Goal: Transaction & Acquisition: Book appointment/travel/reservation

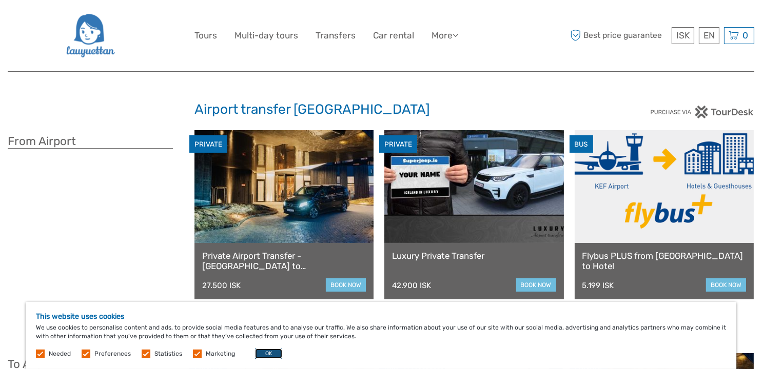
click at [267, 352] on button "OK" at bounding box center [268, 354] width 27 height 10
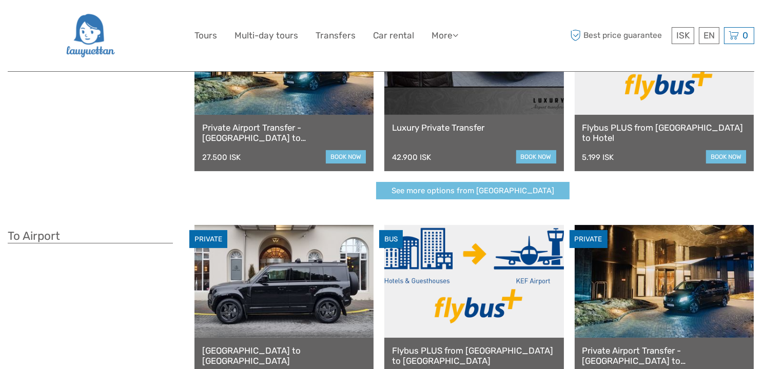
scroll to position [154, 0]
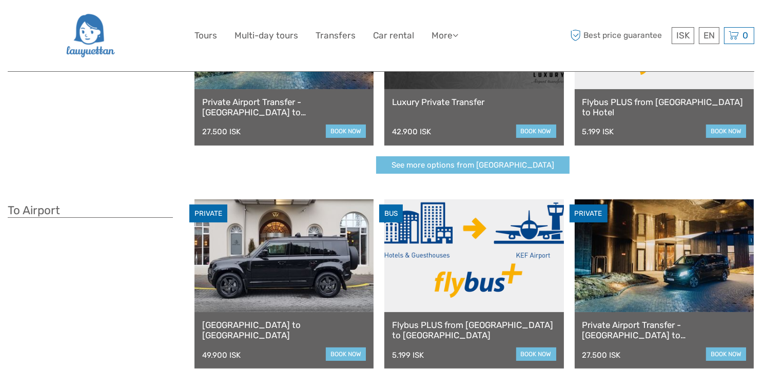
click at [675, 97] on link "Flybus PLUS from [GEOGRAPHIC_DATA] to Hotel" at bounding box center [664, 107] width 164 height 21
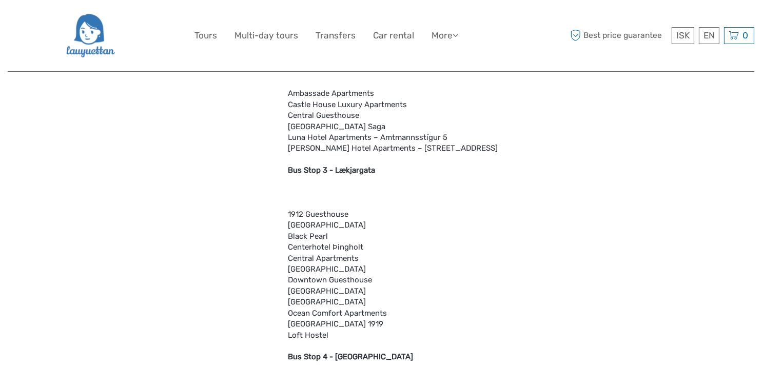
scroll to position [1077, 0]
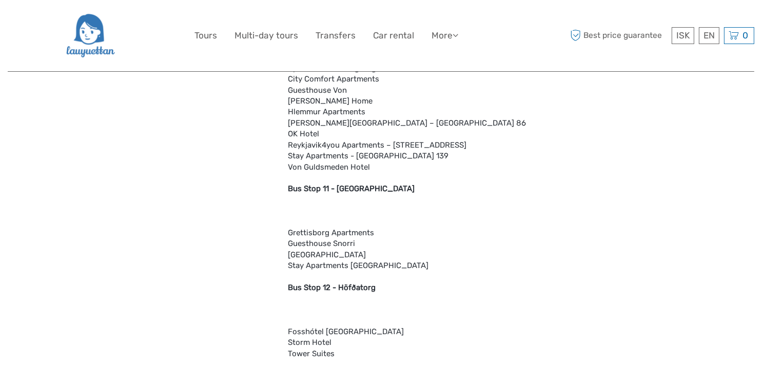
scroll to position [2409, 0]
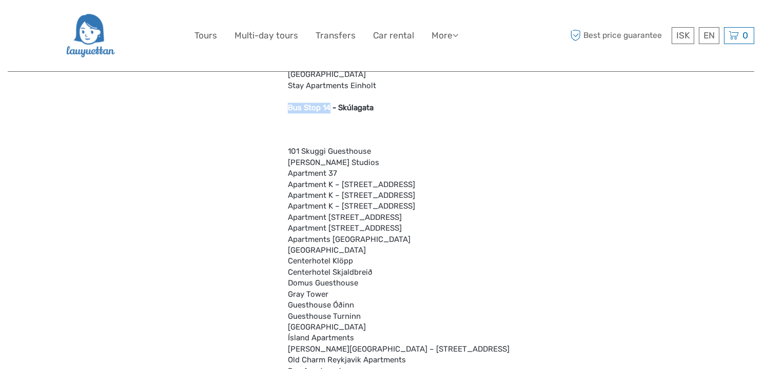
drag, startPoint x: 286, startPoint y: 105, endPoint x: 329, endPoint y: 107, distance: 43.6
copy b "Bus Stop 14"
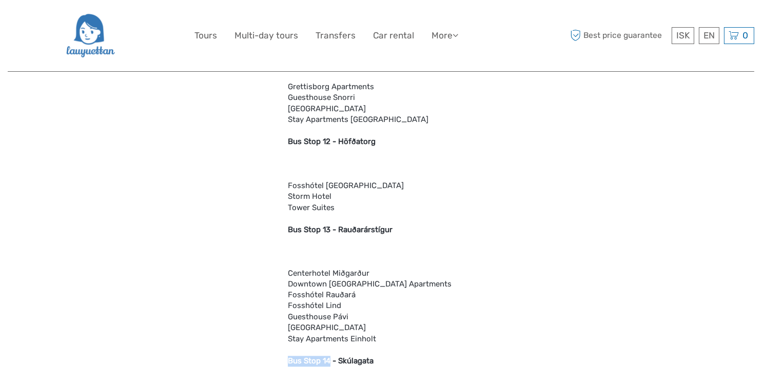
scroll to position [2153, 0]
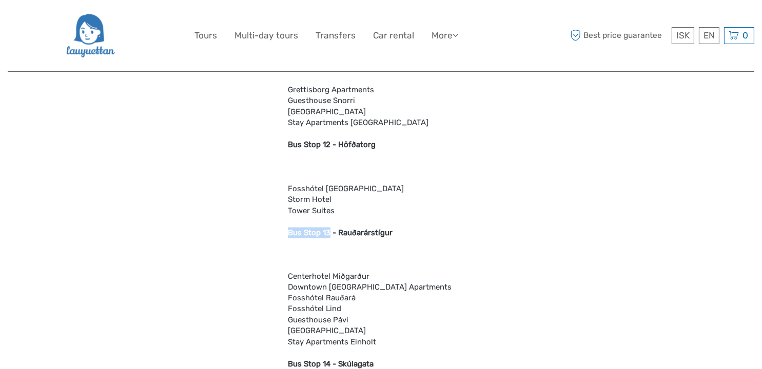
drag, startPoint x: 287, startPoint y: 230, endPoint x: 329, endPoint y: 230, distance: 42.1
copy b "Bus Stop 13"
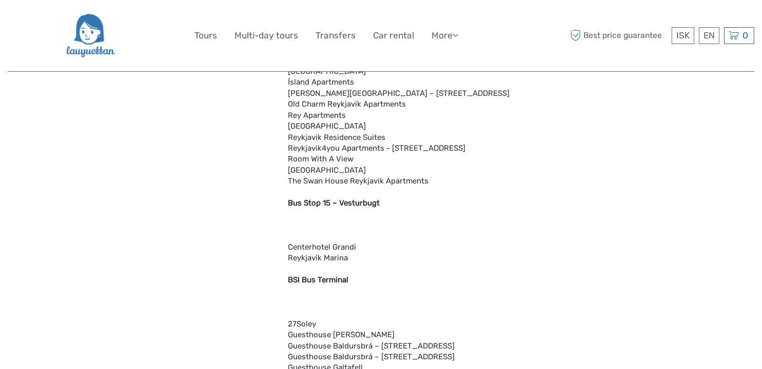
scroll to position [2717, 0]
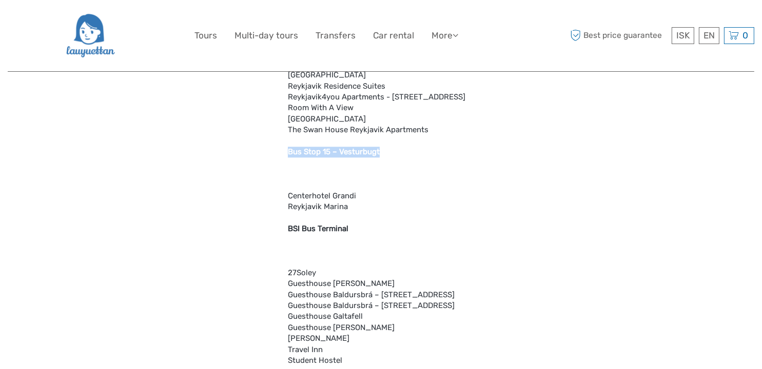
drag, startPoint x: 286, startPoint y: 150, endPoint x: 379, endPoint y: 148, distance: 93.4
copy b "Bus Stop 15 – Vesturbugt"
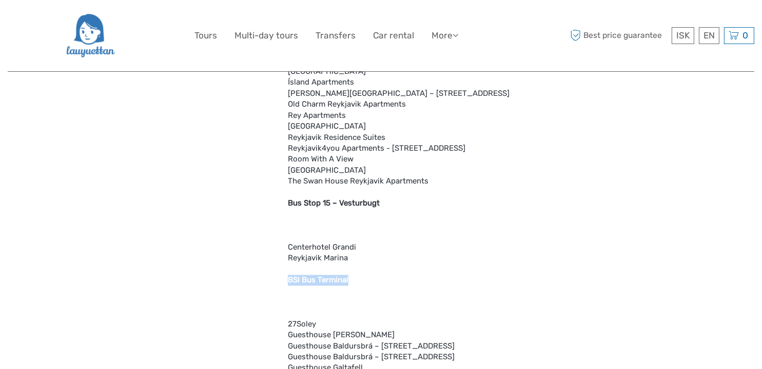
drag, startPoint x: 286, startPoint y: 280, endPoint x: 347, endPoint y: 284, distance: 61.7
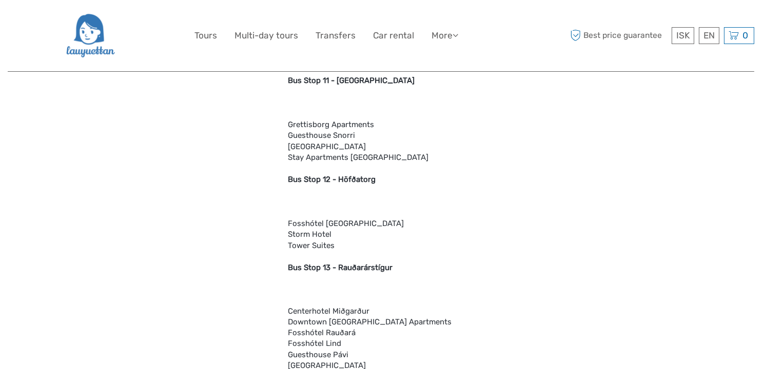
scroll to position [2101, 0]
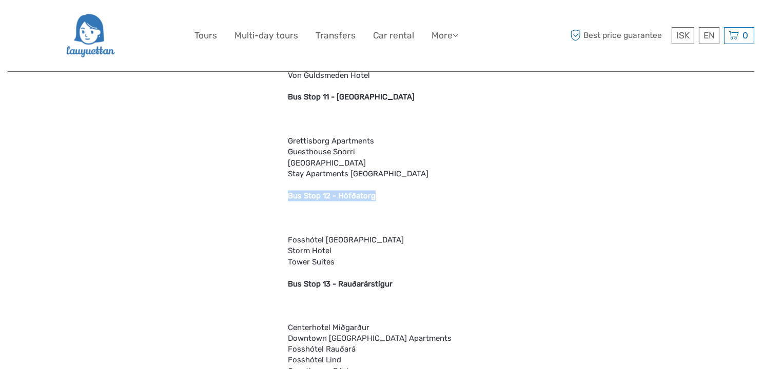
drag, startPoint x: 288, startPoint y: 194, endPoint x: 372, endPoint y: 199, distance: 84.3
click at [372, 199] on b "Bus Stop 12 - Höfðatorg" at bounding box center [332, 195] width 88 height 9
copy b "Bus Stop 12 - Höfðatorg"
drag, startPoint x: 298, startPoint y: 94, endPoint x: 373, endPoint y: 95, distance: 75.9
click at [373, 95] on div "What is included Bus FareDrop Off at select locationsFree Wi-Fi Attention We dr…" at bounding box center [277, 22] width 538 height 2667
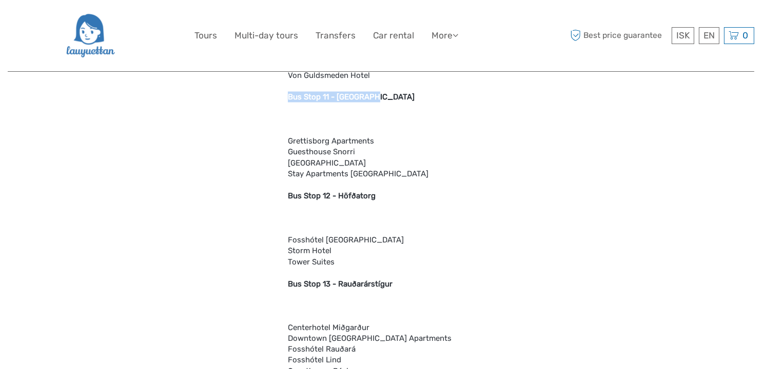
copy b "Bus Stop 11 - [GEOGRAPHIC_DATA]"
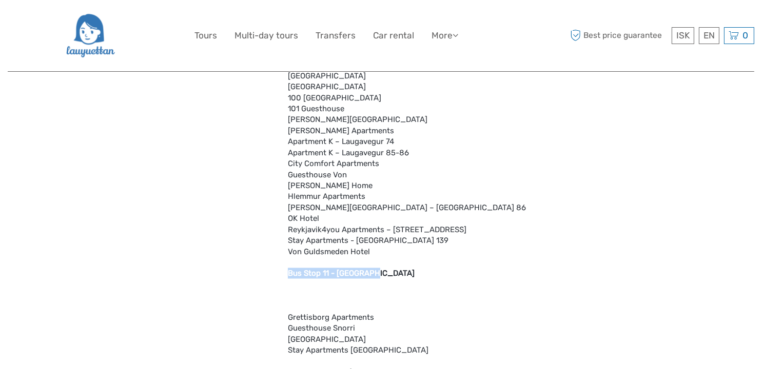
scroll to position [1794, 0]
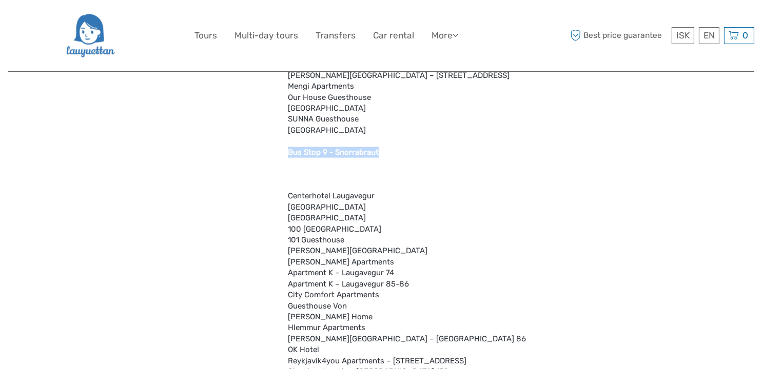
drag, startPoint x: 287, startPoint y: 151, endPoint x: 377, endPoint y: 153, distance: 89.8
click at [377, 153] on div "Attention We drop off at the majority of city hotels either directly or at one …" at bounding box center [417, 330] width 259 height 2646
copy b "Bus Stop 9 - Snorrabraut"
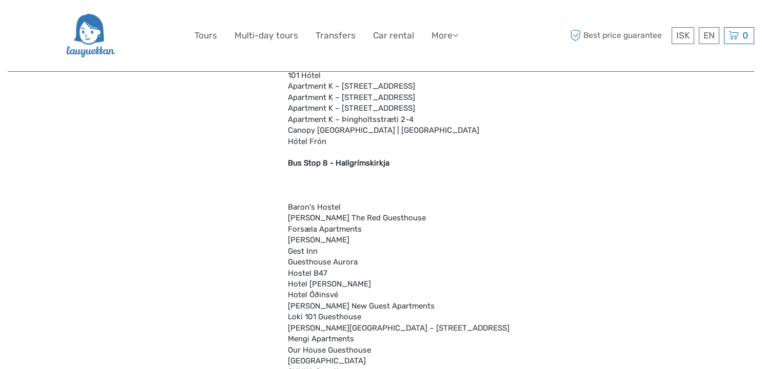
scroll to position [1537, 0]
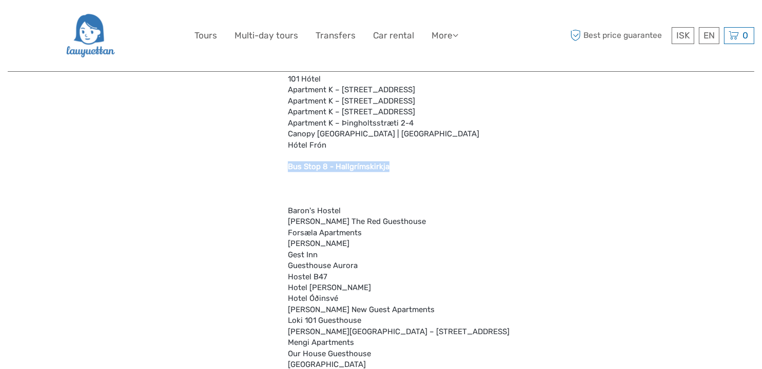
drag, startPoint x: 287, startPoint y: 166, endPoint x: 389, endPoint y: 164, distance: 102.1
copy b "Bus Stop 8 - Hallgrímskirkja"
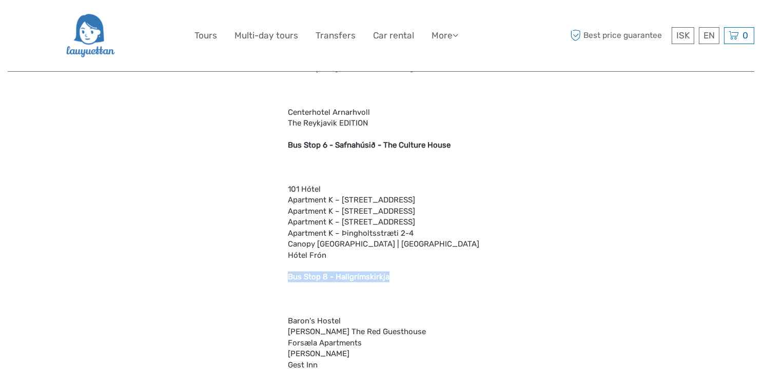
scroll to position [1434, 0]
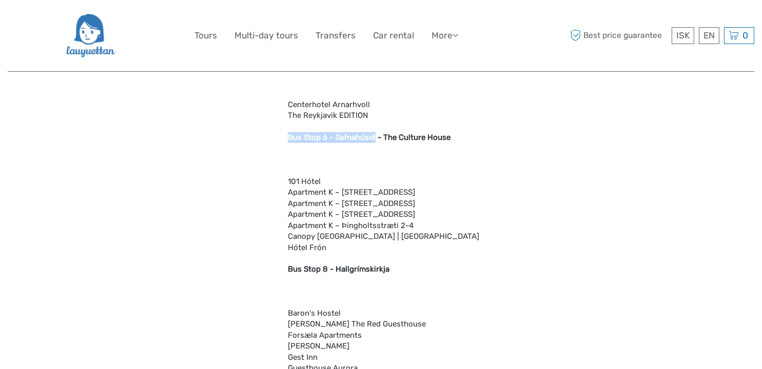
drag, startPoint x: 285, startPoint y: 136, endPoint x: 372, endPoint y: 135, distance: 87.7
copy b "Bus Stop 6 - Safnahúsið"
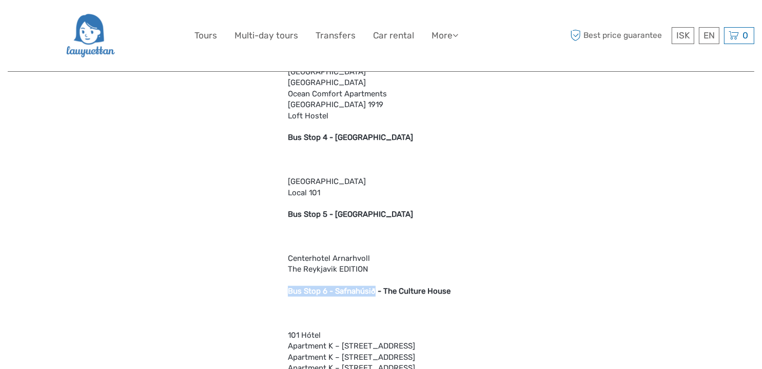
scroll to position [1332, 0]
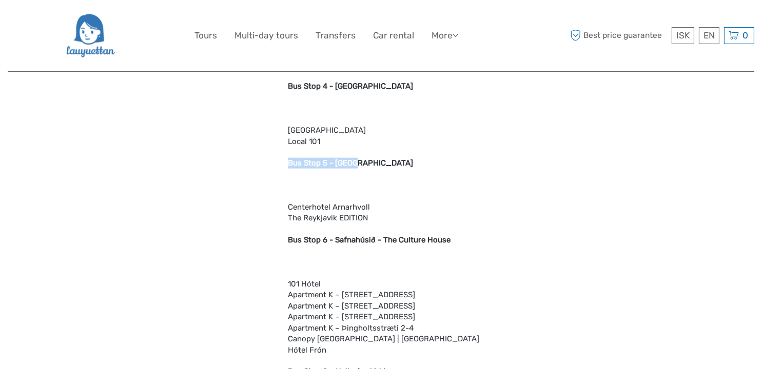
drag, startPoint x: 287, startPoint y: 163, endPoint x: 356, endPoint y: 163, distance: 68.2
copy b "Bus Stop 5 - [GEOGRAPHIC_DATA]"
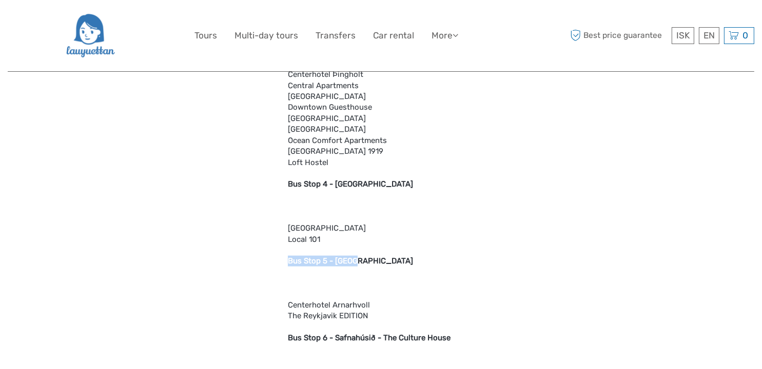
scroll to position [1229, 0]
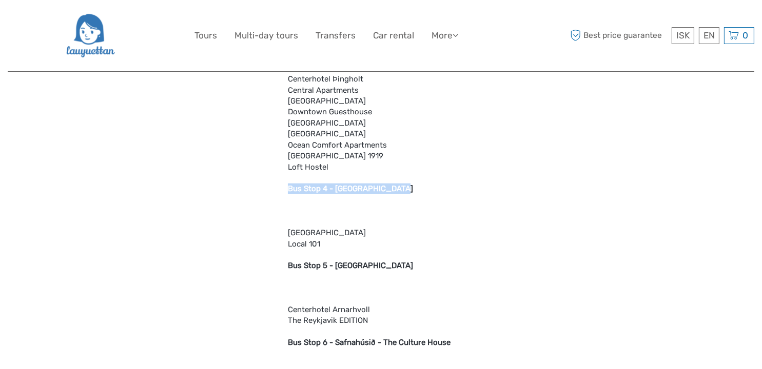
drag, startPoint x: 297, startPoint y: 188, endPoint x: 396, endPoint y: 189, distance: 99.5
copy b "Bus Stop 4 - [GEOGRAPHIC_DATA]"
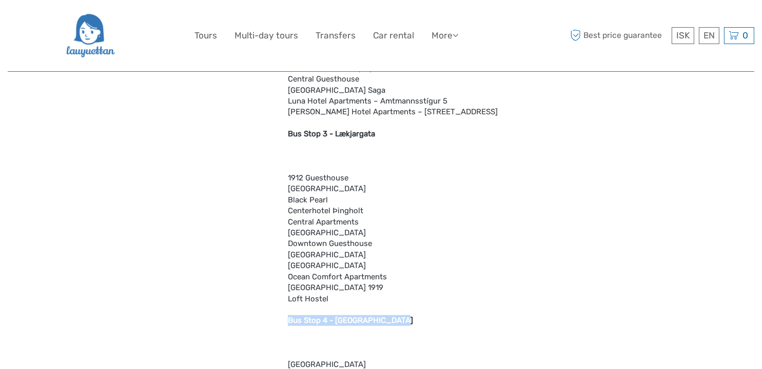
scroll to position [1024, 0]
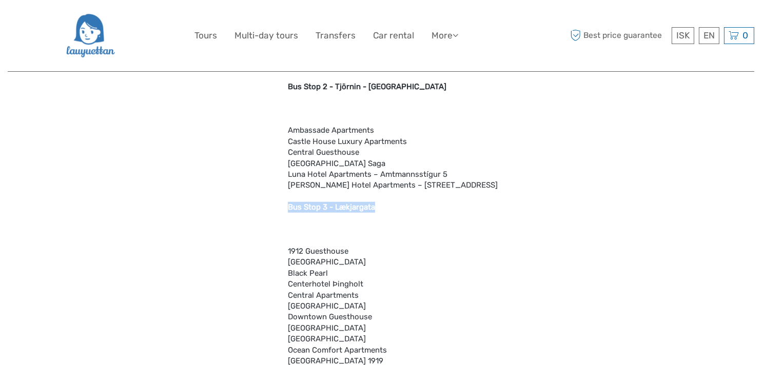
drag, startPoint x: 287, startPoint y: 205, endPoint x: 373, endPoint y: 212, distance: 86.5
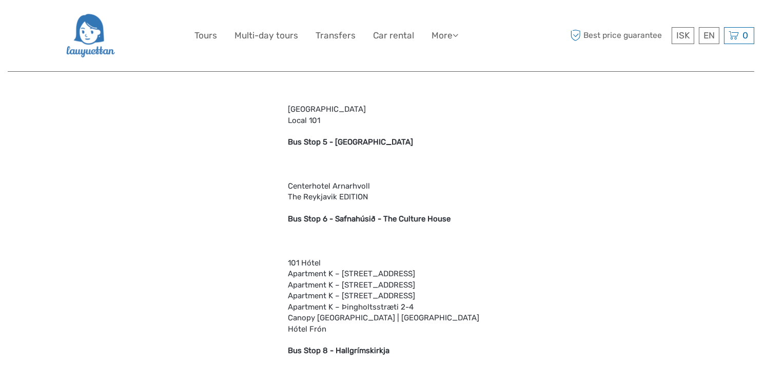
scroll to position [1383, 0]
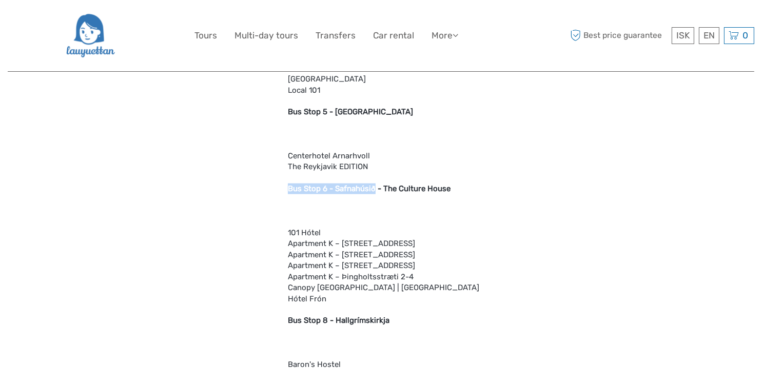
drag, startPoint x: 286, startPoint y: 186, endPoint x: 375, endPoint y: 188, distance: 89.3
